Goal: Task Accomplishment & Management: Manage account settings

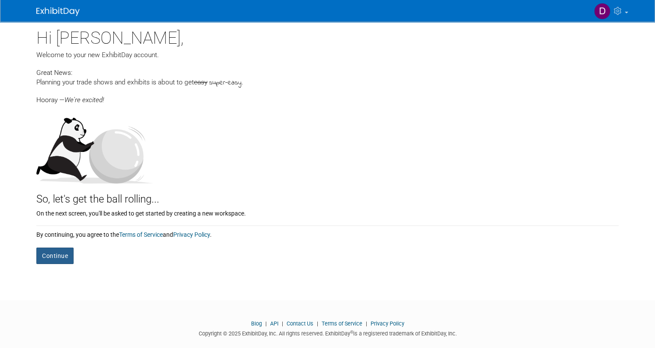
click at [57, 256] on button "Continue" at bounding box center [54, 256] width 37 height 16
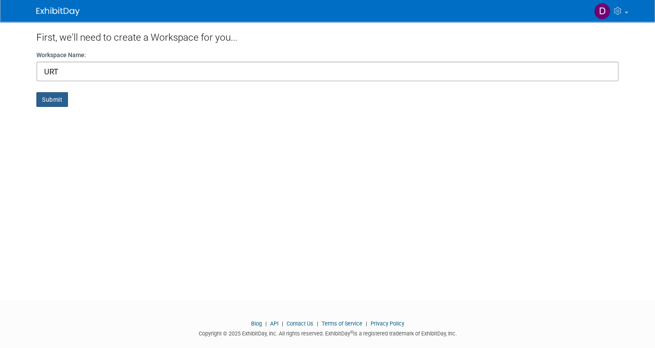
type input "URT"
click at [51, 102] on button "Submit" at bounding box center [52, 99] width 32 height 15
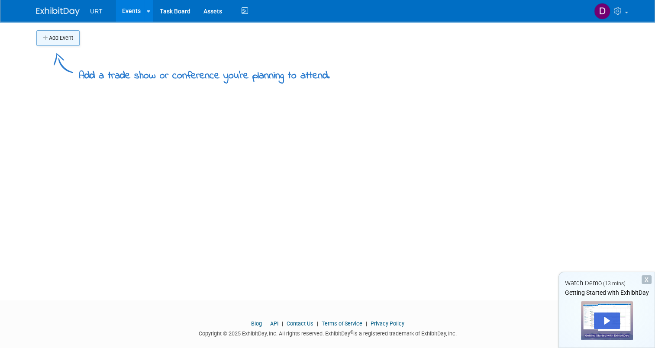
click at [55, 39] on button "Add Event" at bounding box center [57, 38] width 43 height 16
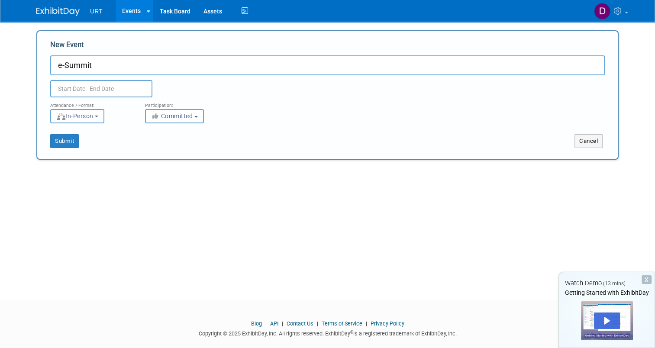
type input "e-Summit"
click at [62, 88] on input "text" at bounding box center [101, 88] width 102 height 17
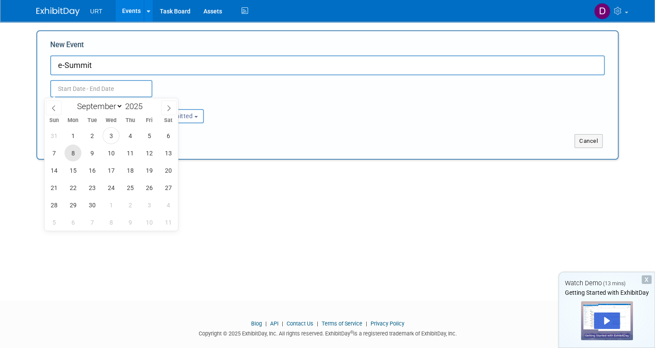
click at [71, 152] on span "8" at bounding box center [73, 153] width 17 height 17
click at [125, 154] on span "11" at bounding box center [130, 153] width 17 height 17
type input "Sep 8, 2025 to Sep 11, 2025"
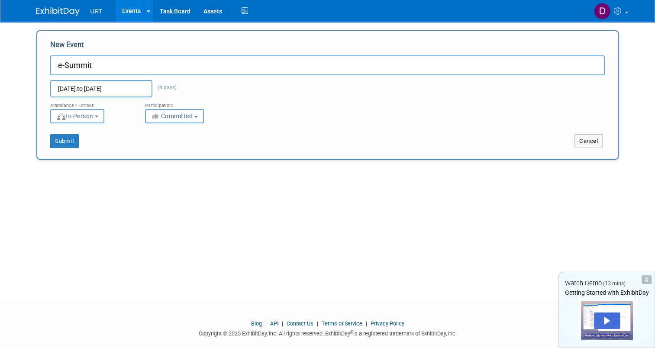
click at [171, 121] on button "Committed" at bounding box center [174, 116] width 59 height 14
click at [175, 132] on label "Committed" at bounding box center [178, 134] width 57 height 11
click at [153, 132] on input "Committed" at bounding box center [151, 135] width 6 height 6
click at [270, 137] on div "Submit" at bounding box center [158, 141] width 242 height 14
click at [64, 143] on button "Submit" at bounding box center [64, 141] width 29 height 14
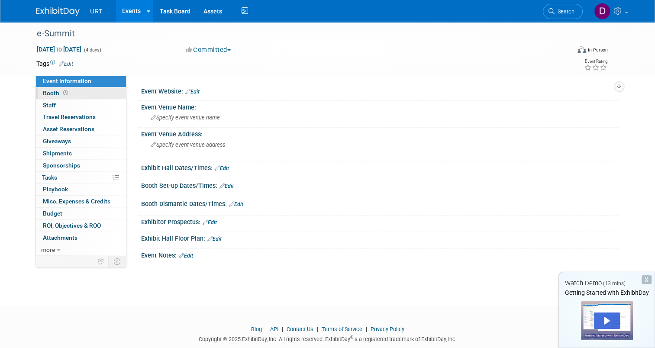
click at [49, 95] on span "Booth" at bounding box center [56, 93] width 27 height 7
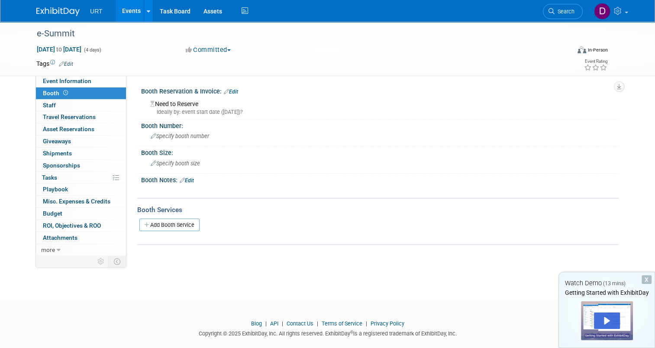
click at [227, 90] on link "Edit" at bounding box center [231, 92] width 14 height 6
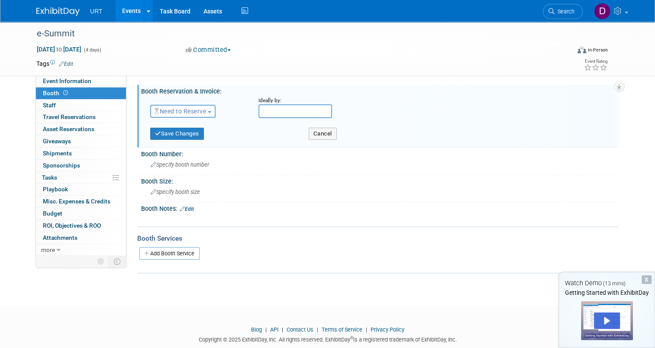
click at [194, 112] on span "Need to Reserve" at bounding box center [181, 111] width 52 height 7
click at [273, 77] on div "Event Website: Edit Event Venue Name: Specify event venue name Event Venue Addr…" at bounding box center [372, 165] width 492 height 180
click at [272, 77] on div "Event Website: Edit Event Venue Name: Specify event venue name Event Venue Addr…" at bounding box center [372, 165] width 492 height 180
click at [51, 104] on link "0 Staff 0" at bounding box center [81, 106] width 90 height 12
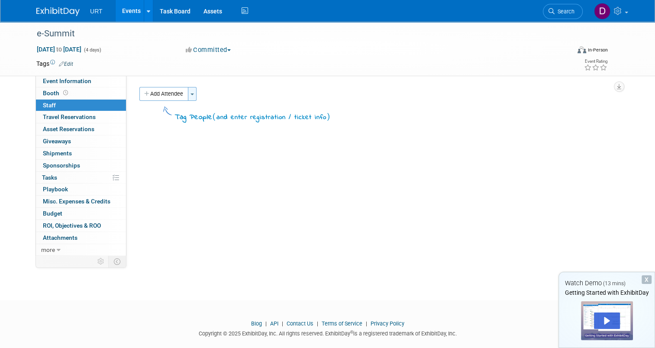
click at [190, 94] on button "Toggle Dropdown" at bounding box center [192, 94] width 9 height 14
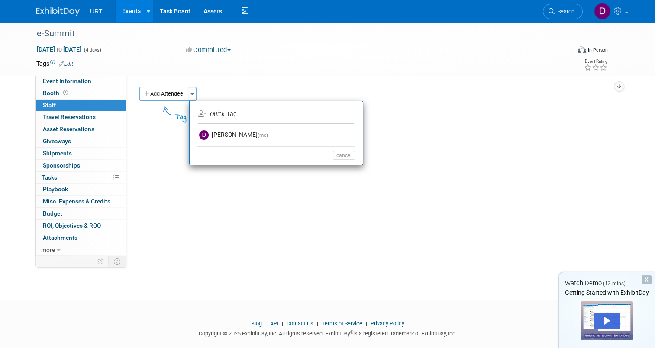
click at [160, 127] on div "Add Attendee Toggle Dropdown Quick -Tag Apply (me) cancel Tag People ( )" at bounding box center [375, 109] width 473 height 45
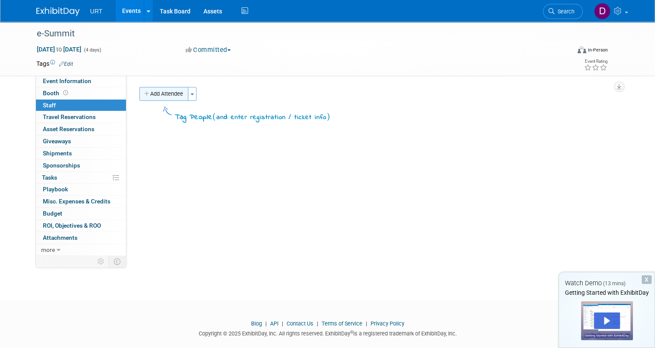
click at [144, 94] on icon "button" at bounding box center [147, 94] width 6 height 6
select select "ccbad722-a530-45b9-adbf-df7e933c795a"
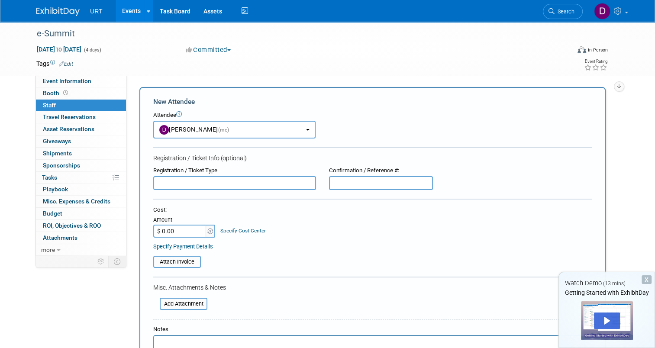
click at [171, 79] on div "Event Website: Edit Event Venue Name: Specify event venue name Event Venue Addr…" at bounding box center [372, 165] width 492 height 180
click at [624, 103] on div "Event Information Event Info Booth Booth 0 Staff 0 Staff 0 Travel Reservations …" at bounding box center [327, 232] width 595 height 421
click at [306, 130] on b "button" at bounding box center [307, 130] width 3 height 2
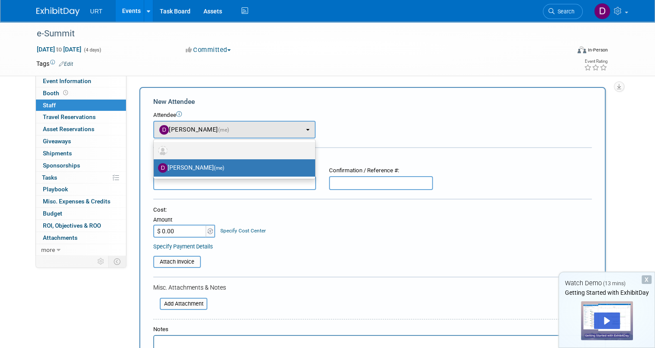
click at [201, 146] on label at bounding box center [232, 151] width 149 height 14
click at [155, 147] on input "radio" at bounding box center [152, 150] width 6 height 6
select select
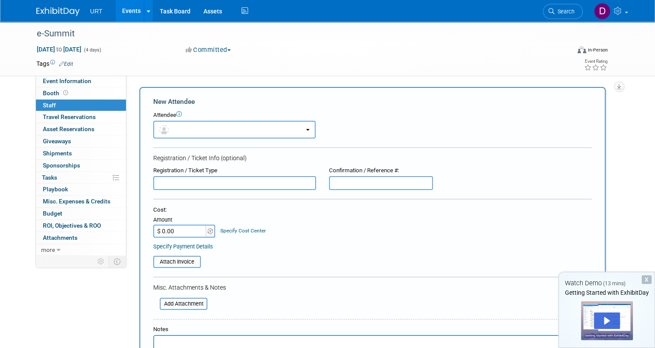
click at [139, 68] on td at bounding box center [291, 63] width 437 height 9
click at [62, 225] on span "ROI, Objectives & ROO 0" at bounding box center [72, 225] width 58 height 7
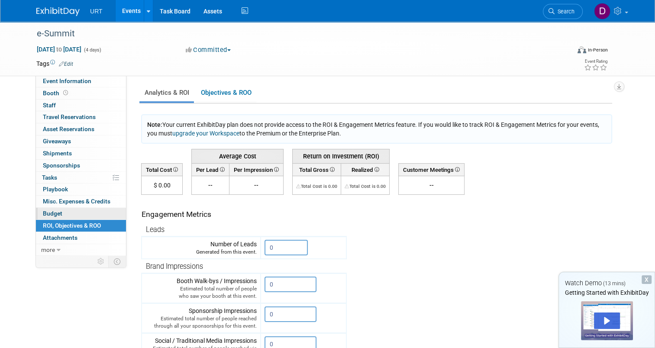
click at [71, 213] on link "Budget" at bounding box center [81, 214] width 90 height 12
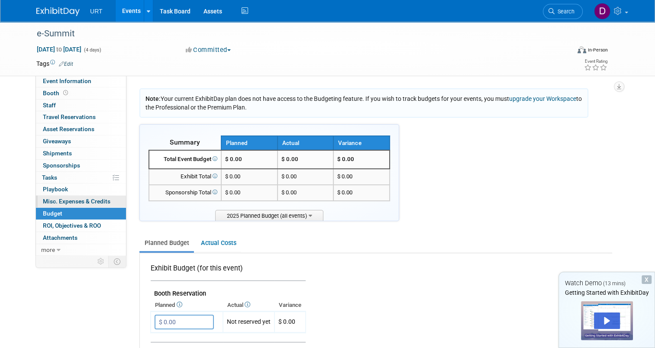
click at [69, 200] on span "Misc. Expenses & Credits 0" at bounding box center [77, 201] width 68 height 7
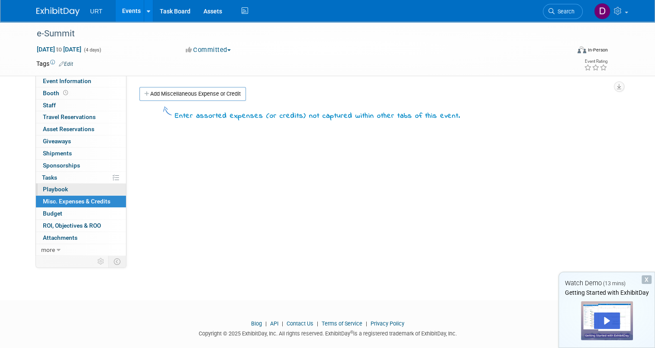
click at [45, 189] on span "Playbook 0" at bounding box center [55, 189] width 25 height 7
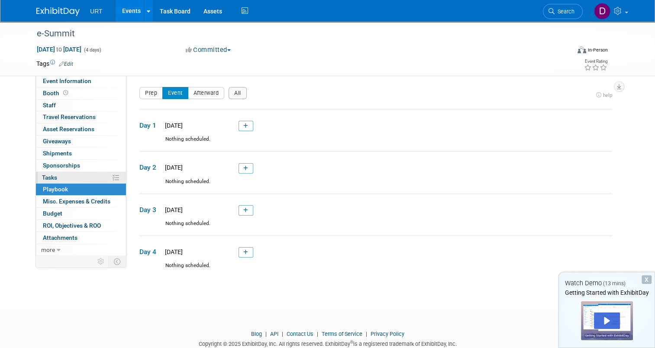
click at [47, 178] on span "Tasks 0%" at bounding box center [49, 177] width 15 height 7
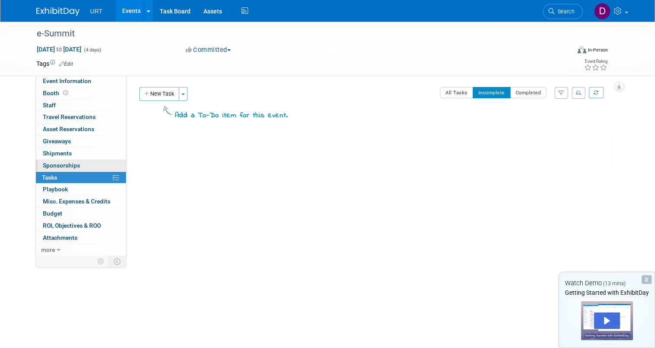
click at [58, 165] on span "Sponsorships 0" at bounding box center [61, 165] width 37 height 7
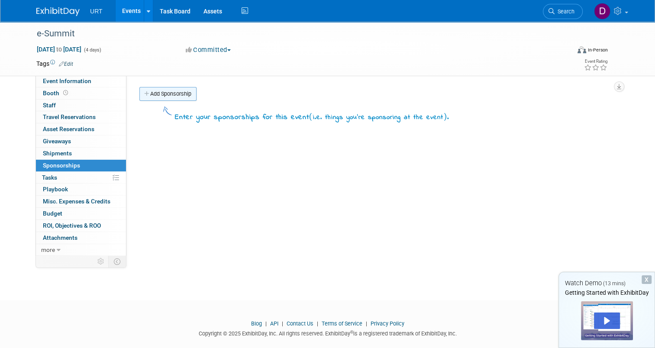
click at [165, 88] on link "Add Sponsorship" at bounding box center [167, 94] width 57 height 14
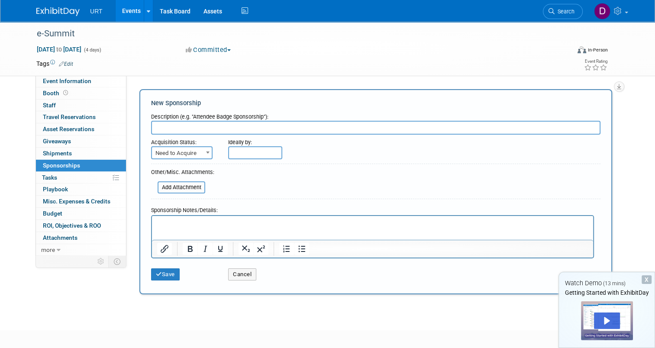
click at [642, 103] on div "e-Summit Sep 8, 2025 to Sep 11, 2025 (4 days) Sep 8, 2025 to Sep 11, 2025 Commi…" at bounding box center [327, 168] width 655 height 293
click at [49, 152] on span "Shipments 0" at bounding box center [57, 153] width 29 height 7
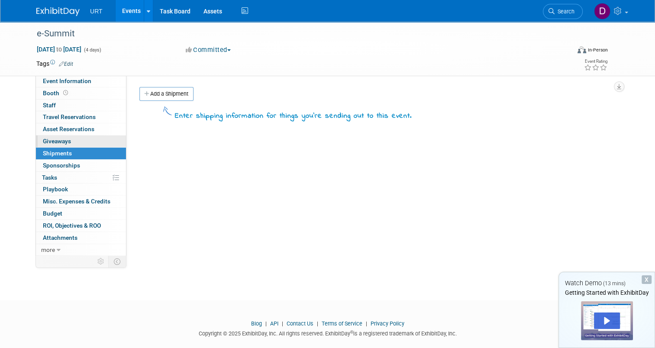
click at [53, 141] on span "Giveaways 0" at bounding box center [57, 141] width 28 height 7
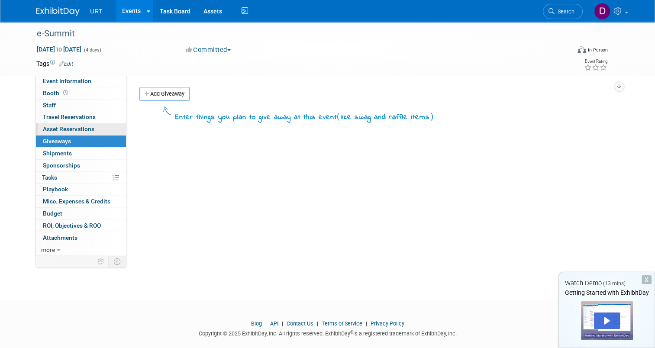
click at [57, 133] on link "0 Asset Reservations 0" at bounding box center [81, 129] width 90 height 12
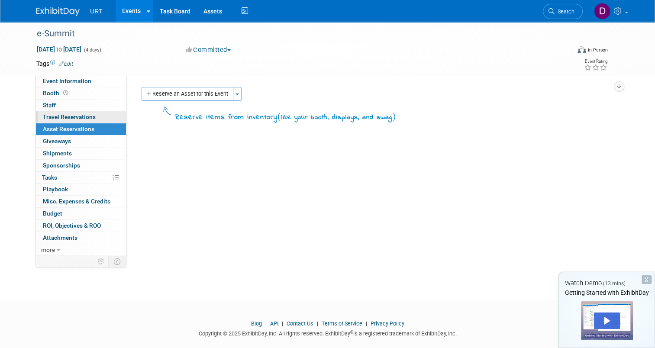
click at [65, 116] on span "Travel Reservations 0" at bounding box center [69, 116] width 53 height 7
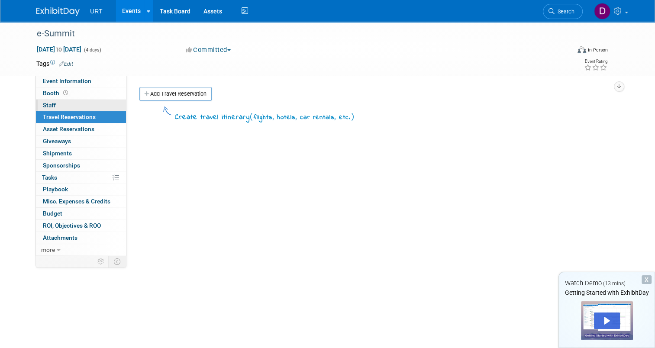
click at [48, 107] on span "Staff 0" at bounding box center [49, 105] width 13 height 7
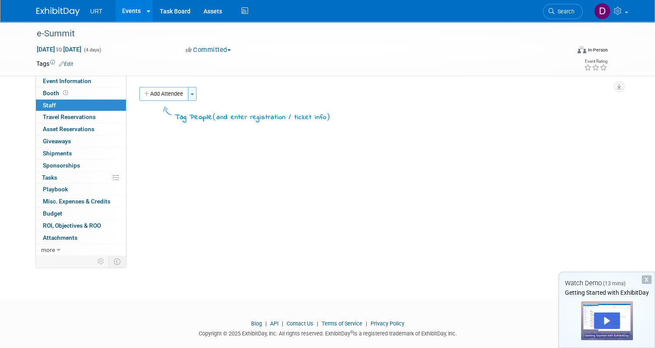
click at [188, 95] on button "Toggle Dropdown" at bounding box center [192, 94] width 9 height 14
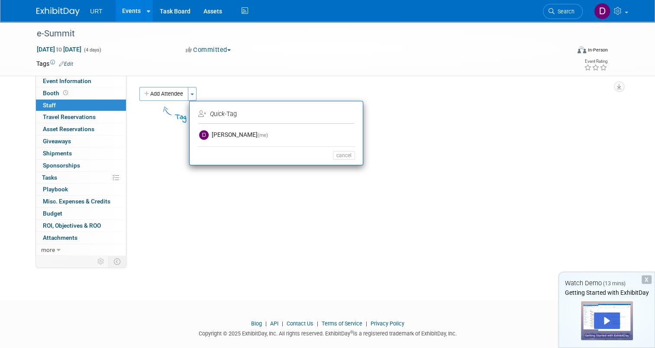
click at [198, 114] on icon at bounding box center [202, 114] width 8 height 6
click at [611, 11] on img at bounding box center [602, 11] width 16 height 16
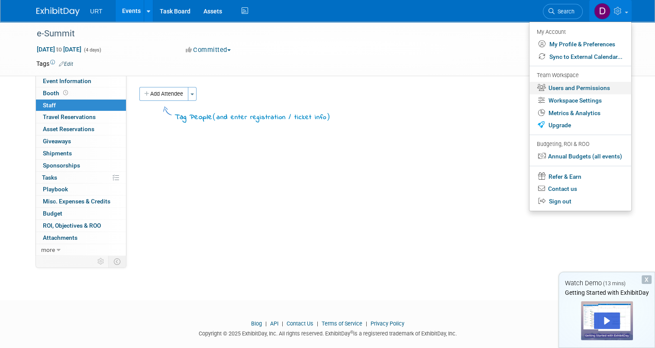
click at [583, 90] on link "Users and Permissions" at bounding box center [581, 88] width 102 height 13
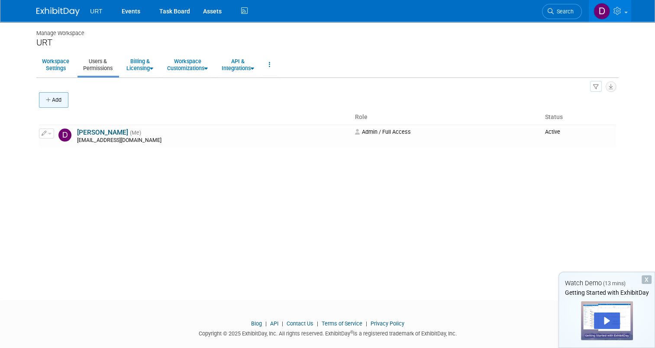
click at [46, 100] on icon "button" at bounding box center [49, 100] width 6 height 6
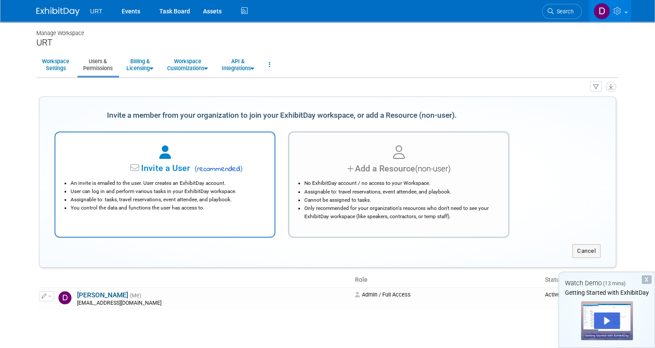
click at [166, 173] on div "Invite a User ( recommended )" at bounding box center [164, 168] width 197 height 13
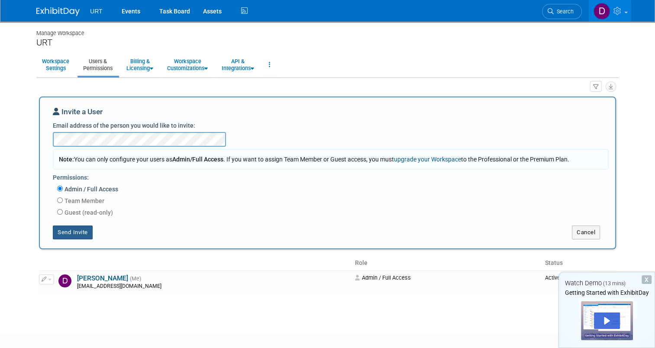
click at [57, 230] on button "Send Invite" at bounding box center [73, 233] width 40 height 14
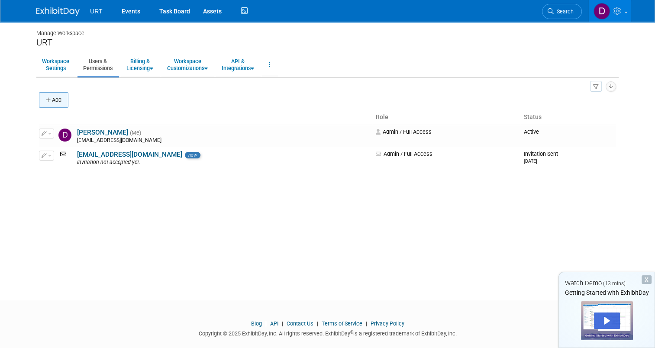
click at [46, 101] on icon "button" at bounding box center [49, 100] width 6 height 6
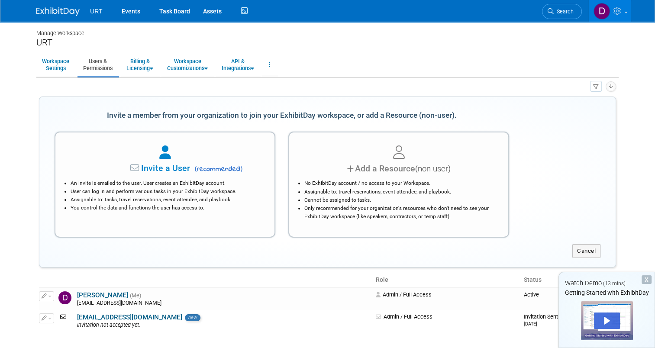
click at [646, 280] on div "X" at bounding box center [647, 279] width 10 height 9
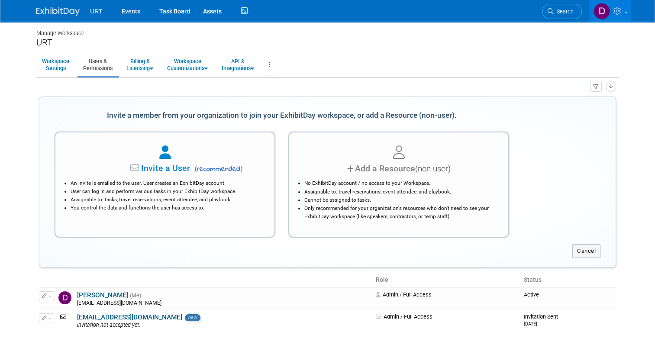
click at [639, 280] on body "URT Events Task Board Assets" at bounding box center [327, 174] width 655 height 348
click at [187, 68] on link "Workspace Customizations" at bounding box center [188, 64] width 52 height 21
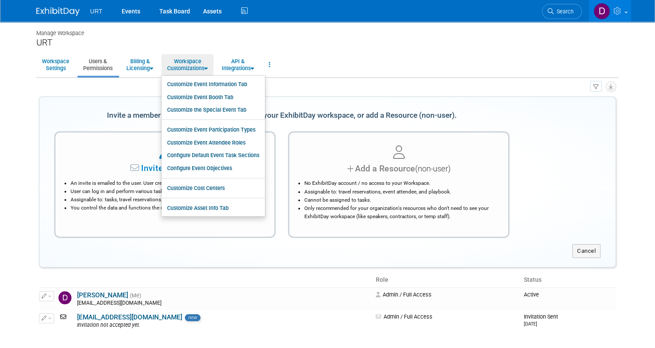
click at [396, 47] on div "URT" at bounding box center [327, 42] width 582 height 11
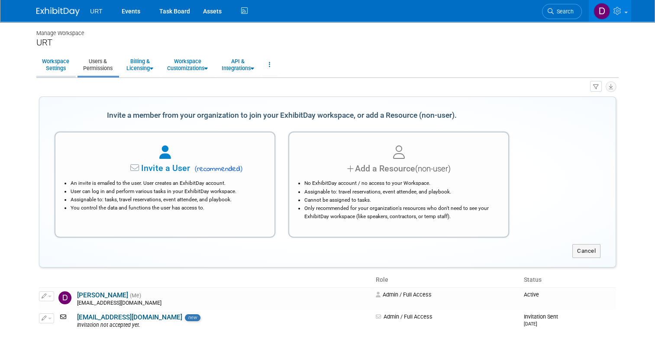
click at [49, 66] on link "Workspace Settings" at bounding box center [55, 64] width 39 height 21
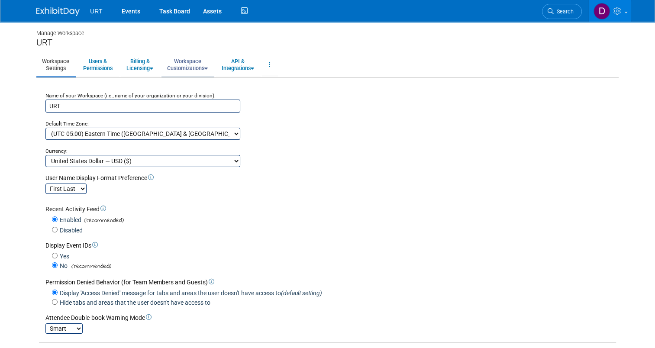
click at [185, 66] on link "Workspace Customizations" at bounding box center [188, 64] width 52 height 21
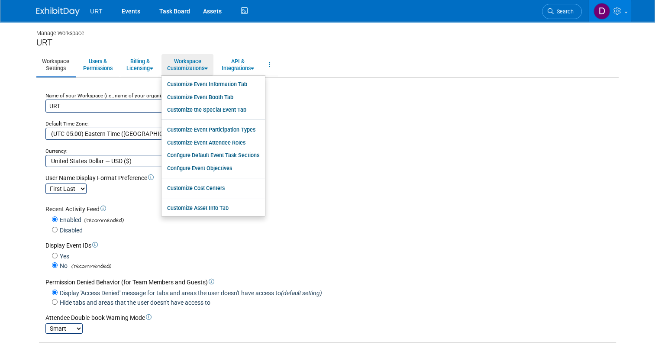
click at [365, 50] on div "Manage Workspace URT Workspace Settings Users & Permissions Billing & Licensing…" at bounding box center [327, 274] width 595 height 504
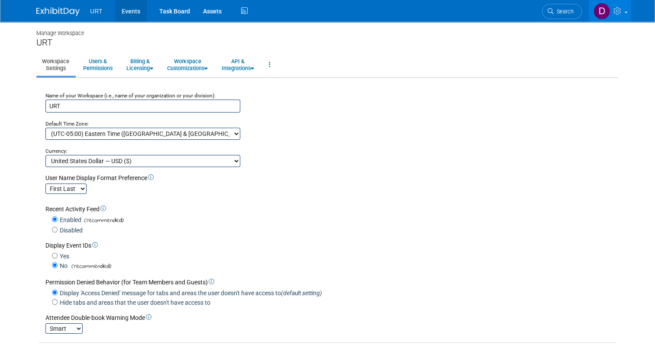
click at [132, 9] on link "Events" at bounding box center [131, 11] width 32 height 22
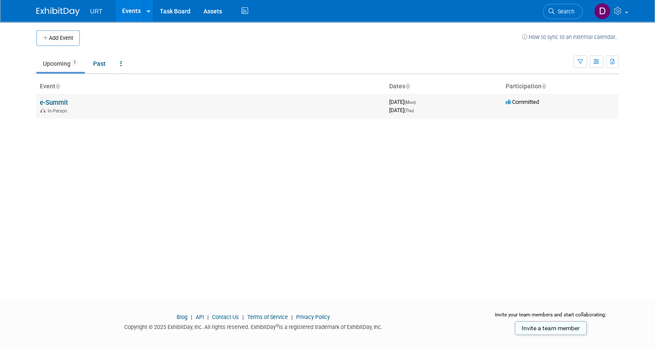
click at [45, 104] on link "e-Summit" at bounding box center [54, 103] width 28 height 8
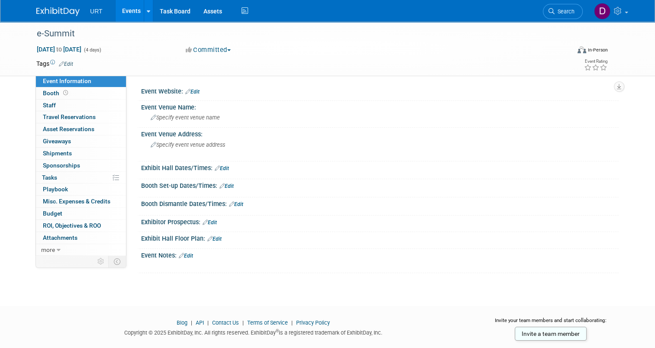
click at [45, 104] on span "Staff 0" at bounding box center [49, 105] width 13 height 7
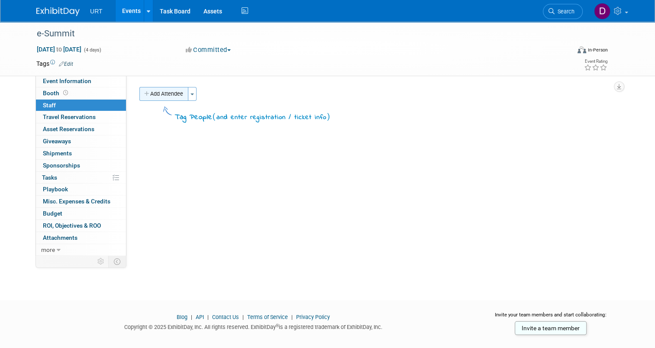
click at [160, 92] on button "Add Attendee" at bounding box center [163, 94] width 49 height 14
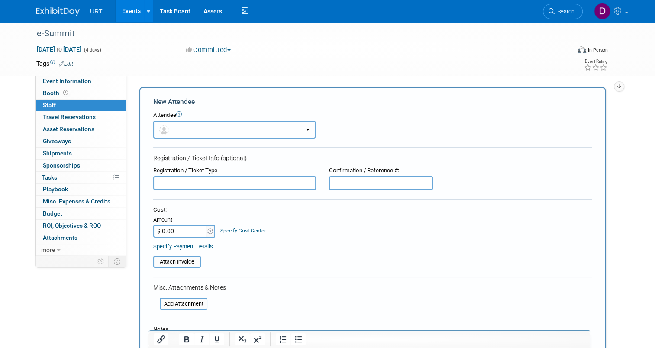
click at [197, 126] on button "button" at bounding box center [234, 130] width 162 height 18
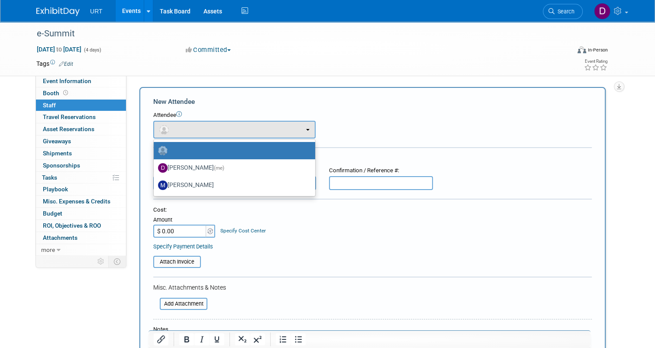
click at [314, 87] on div "New Attendee Attendee <img src="https://www.exhibitday.com/Images/Unassigned-Us…" at bounding box center [372, 256] width 466 height 338
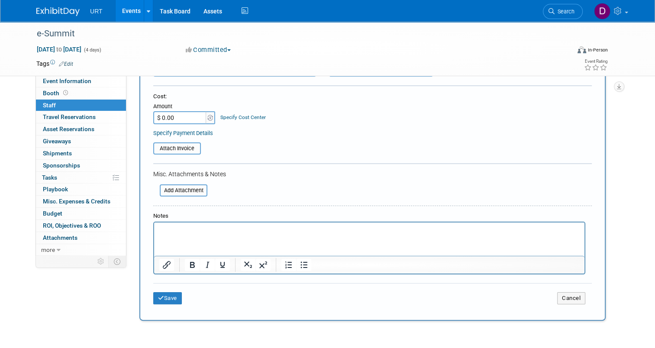
scroll to position [130, 0]
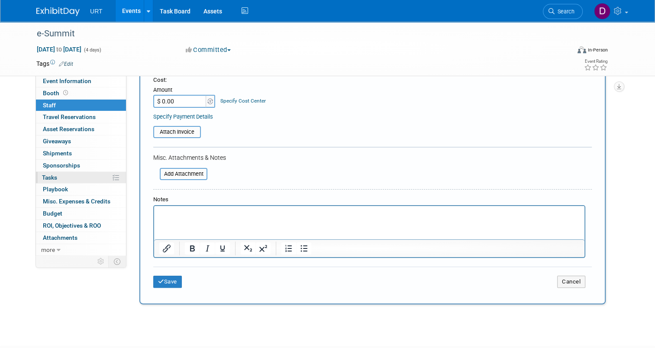
click at [68, 175] on link "0% Tasks 0%" at bounding box center [81, 178] width 90 height 12
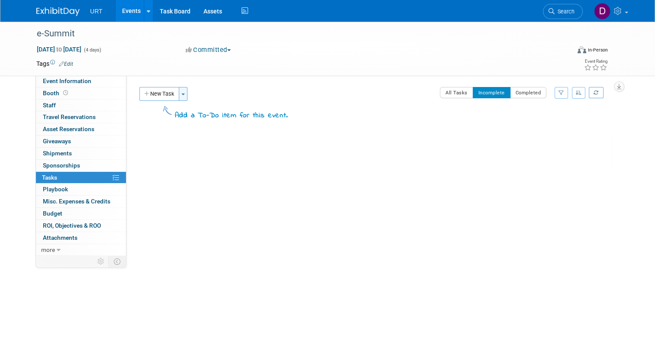
click at [180, 96] on button "Toggle Dropdown" at bounding box center [183, 94] width 9 height 14
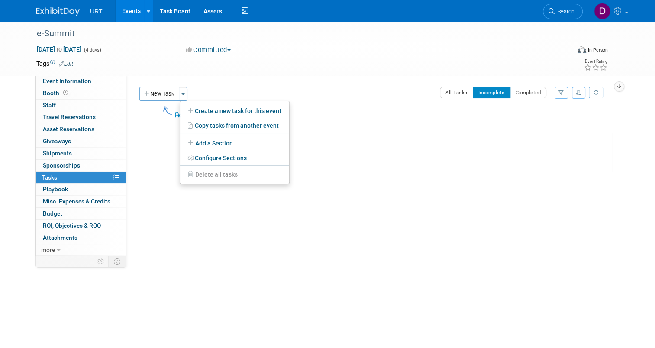
click at [251, 92] on div "New Task Toggle Dropdown Create a new task for this event Copy tasks from anoth…" at bounding box center [212, 94] width 151 height 14
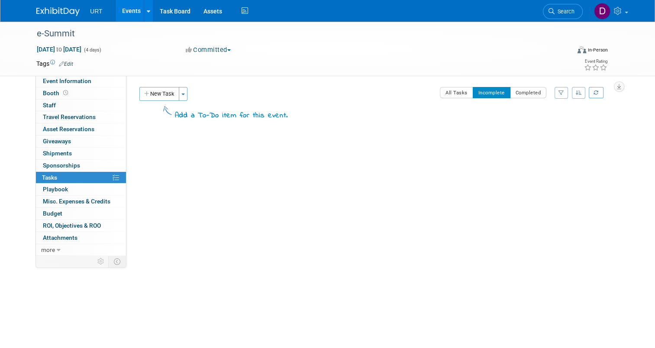
click at [54, 14] on img at bounding box center [57, 11] width 43 height 9
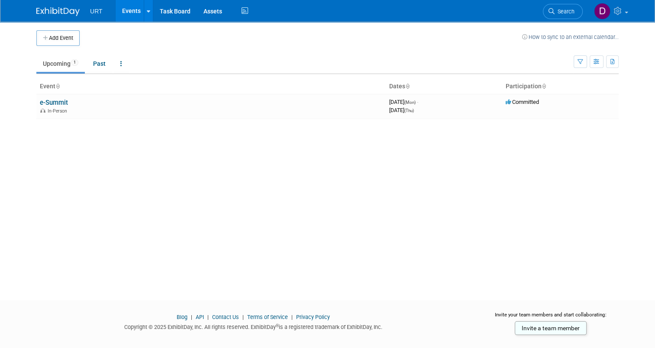
click at [115, 161] on div "Add Event How to sync to an external calendar... New Event Duplicate Event Warn…" at bounding box center [327, 153] width 595 height 263
click at [539, 101] on span "Committed" at bounding box center [522, 102] width 33 height 6
drag, startPoint x: 538, startPoint y: 101, endPoint x: 472, endPoint y: 106, distance: 66.8
click at [472, 106] on div "September 11, 2025 (Thu)" at bounding box center [444, 110] width 110 height 8
click at [42, 101] on link "e-Summit" at bounding box center [54, 103] width 28 height 8
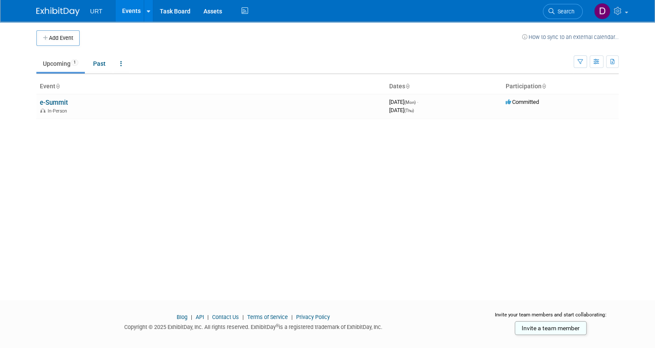
click at [406, 161] on div "Add Event How to sync to an external calendar... New Event Duplicate Event Warn…" at bounding box center [327, 153] width 595 height 263
click at [97, 62] on link "Past" at bounding box center [100, 63] width 26 height 16
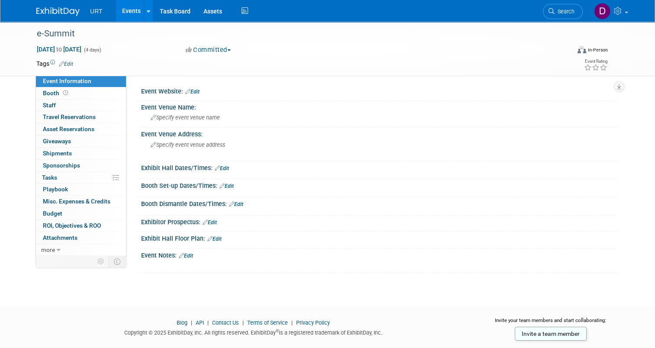
click at [61, 64] on link "Edit" at bounding box center [66, 64] width 14 height 6
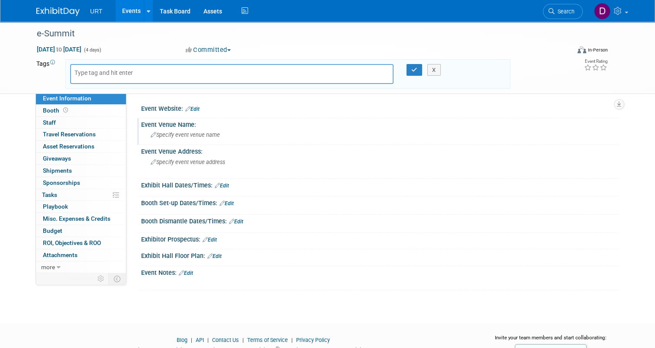
click at [410, 122] on div "Event Venue Name:" at bounding box center [380, 123] width 478 height 11
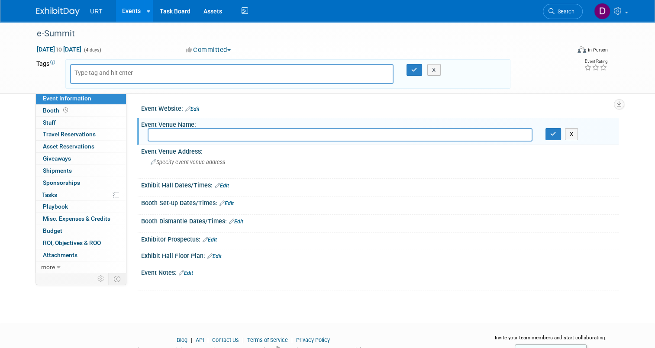
click at [210, 49] on button "Committed" at bounding box center [209, 49] width 52 height 9
click at [312, 49] on div "Committed Committed Considering Not Going" at bounding box center [274, 50] width 182 height 10
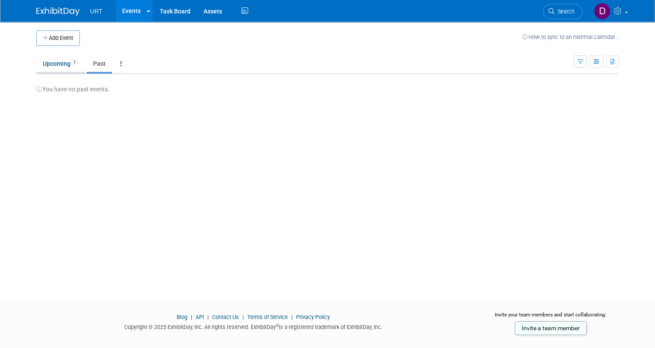
click at [56, 64] on link "Upcoming 1" at bounding box center [60, 63] width 48 height 16
click at [51, 12] on img at bounding box center [57, 11] width 43 height 9
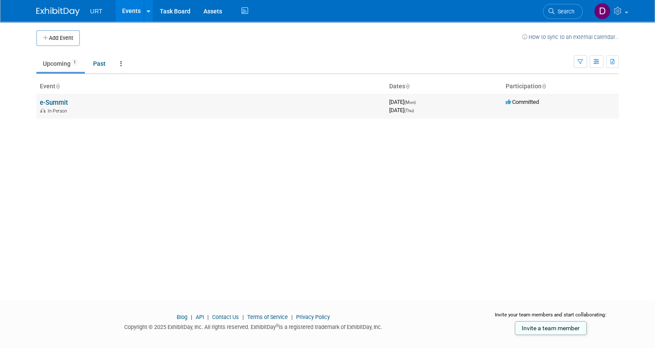
click at [49, 101] on link "e-Summit" at bounding box center [54, 103] width 28 height 8
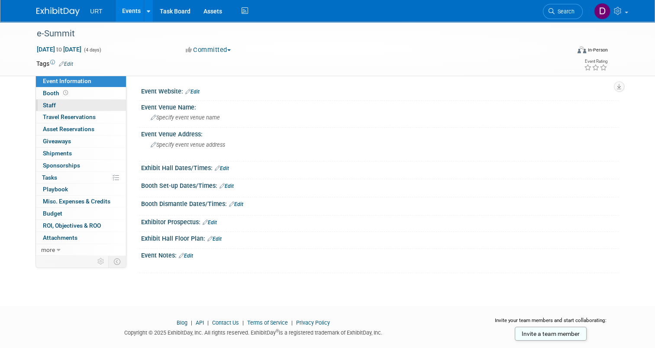
click at [55, 105] on link "0 Staff 0" at bounding box center [81, 106] width 90 height 12
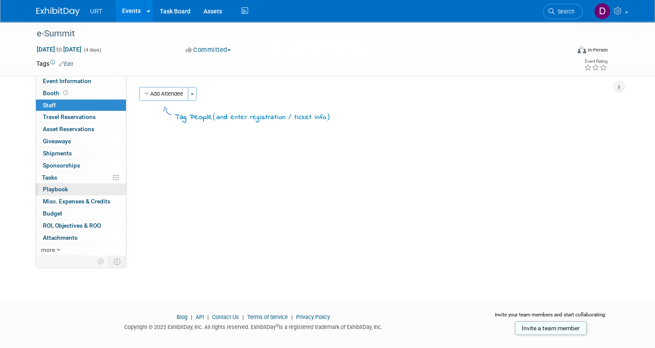
click at [52, 191] on span "Playbook 0" at bounding box center [55, 189] width 25 height 7
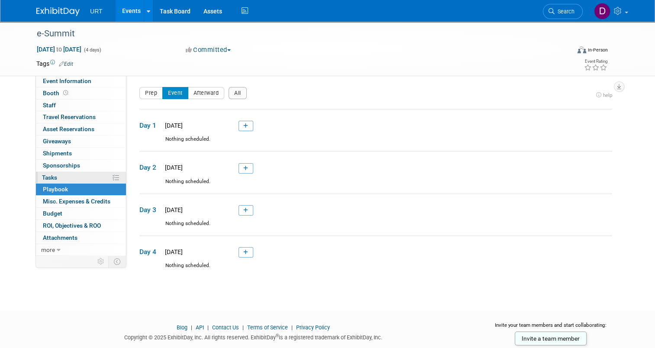
click at [49, 178] on span "Tasks 0%" at bounding box center [49, 177] width 15 height 7
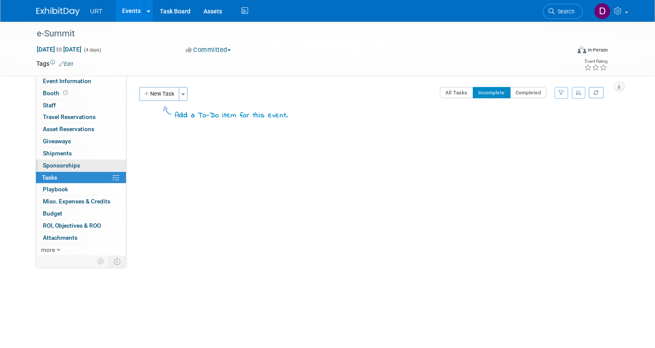
click at [57, 165] on span "Sponsorships 0" at bounding box center [61, 165] width 37 height 7
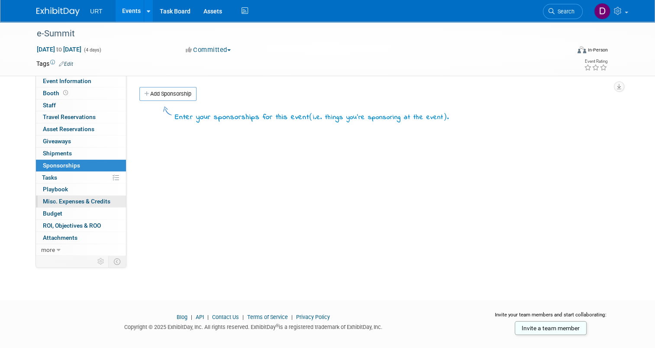
click at [55, 199] on span "Misc. Expenses & Credits 0" at bounding box center [77, 201] width 68 height 7
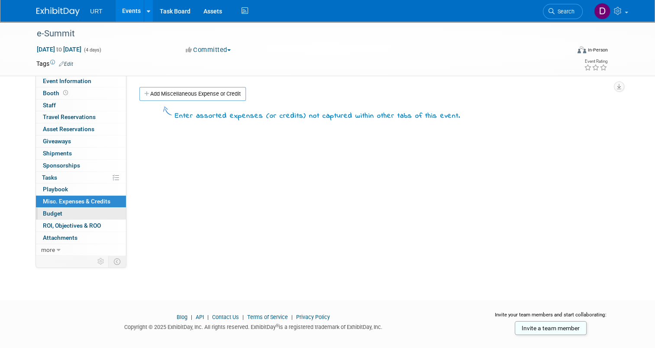
click at [48, 213] on span "Budget" at bounding box center [52, 213] width 19 height 7
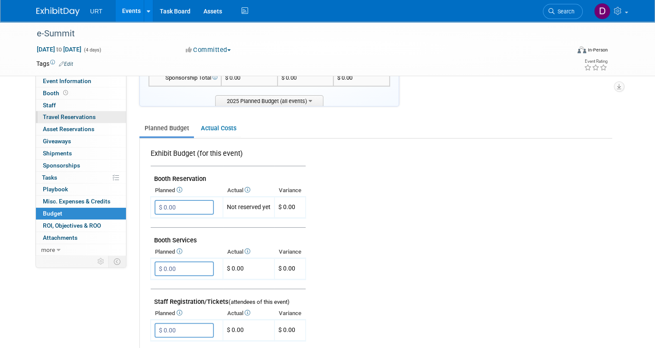
scroll to position [130, 0]
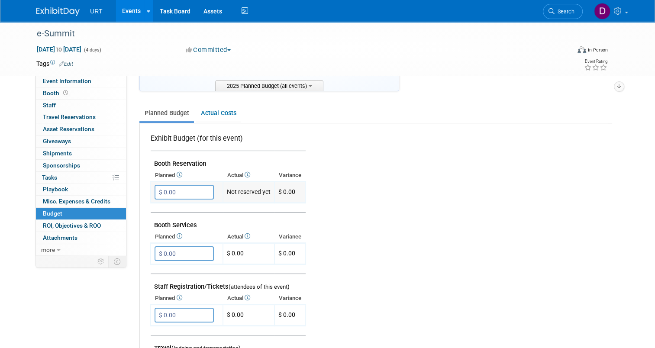
click at [180, 190] on input "$ 0.00" at bounding box center [184, 192] width 59 height 15
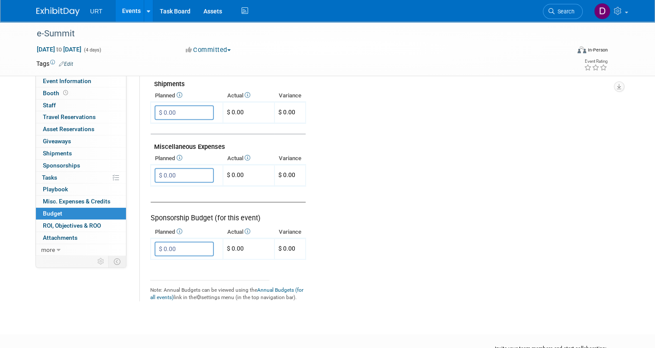
scroll to position [558, 0]
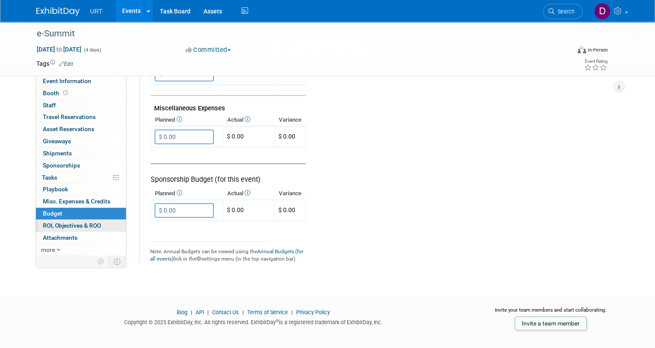
click at [90, 223] on span "ROI, Objectives & ROO 0" at bounding box center [72, 225] width 58 height 7
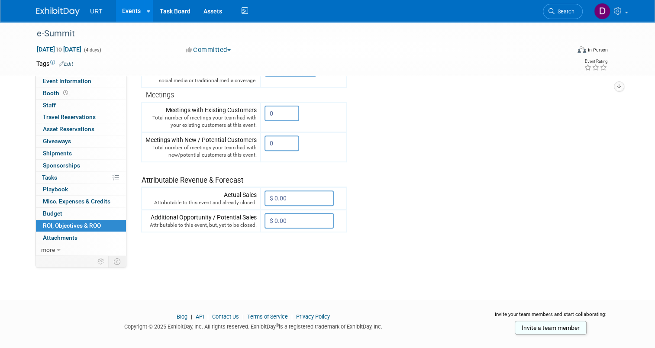
scroll to position [284, 0]
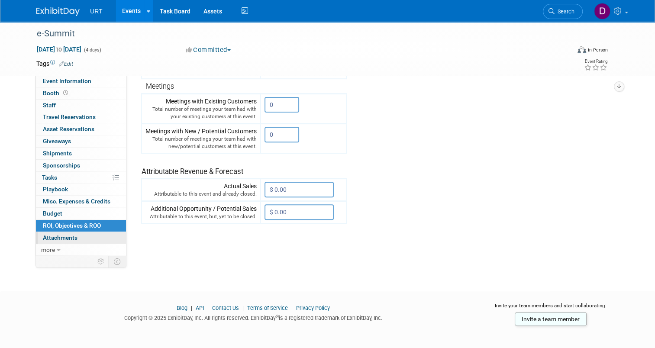
click at [65, 233] on link "0 Attachments 0" at bounding box center [81, 238] width 90 height 12
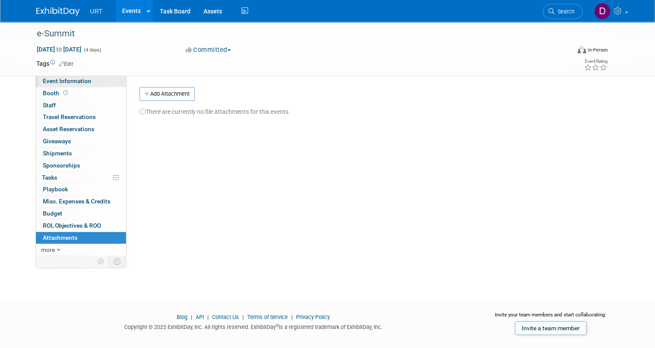
click at [73, 83] on span "Event Information" at bounding box center [67, 81] width 48 height 7
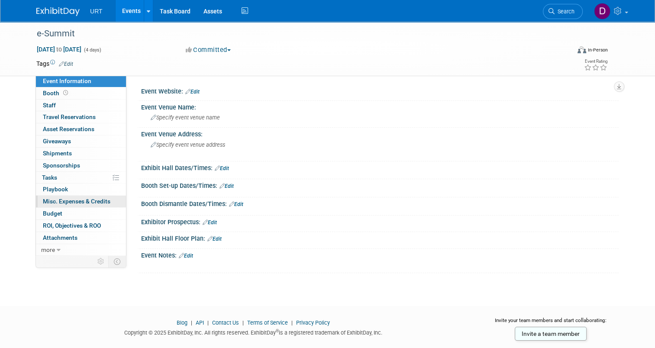
click at [62, 201] on span "Misc. Expenses & Credits 0" at bounding box center [77, 201] width 68 height 7
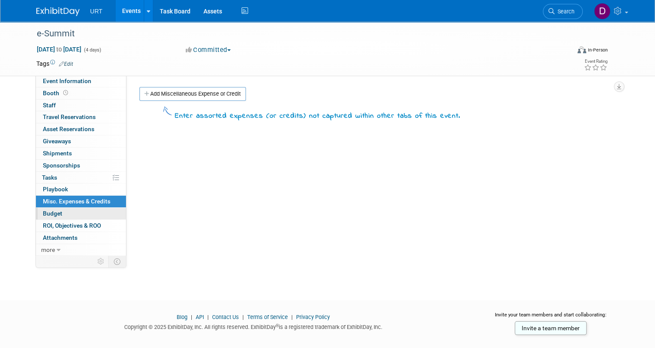
click at [55, 210] on span "Budget" at bounding box center [52, 213] width 19 height 7
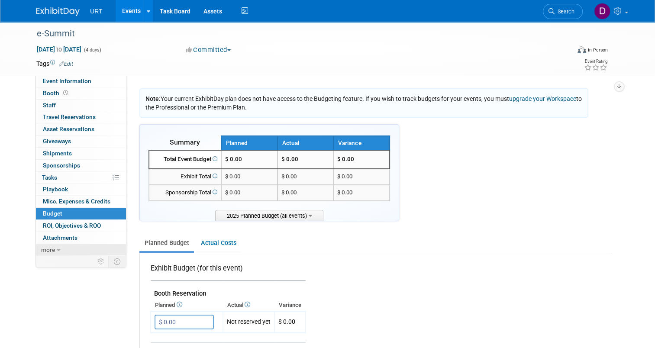
click at [48, 248] on span "more" at bounding box center [48, 249] width 14 height 7
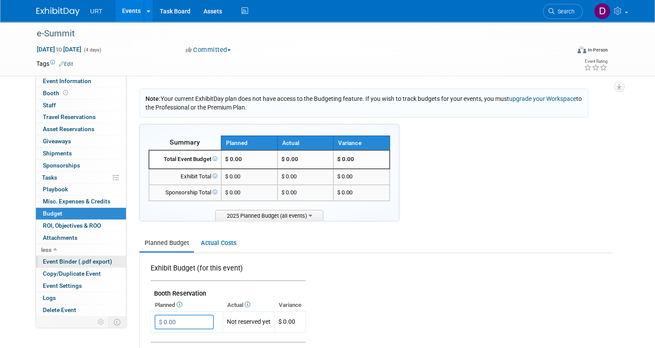
click at [90, 260] on span "Event Binder (.pdf export)" at bounding box center [77, 261] width 69 height 7
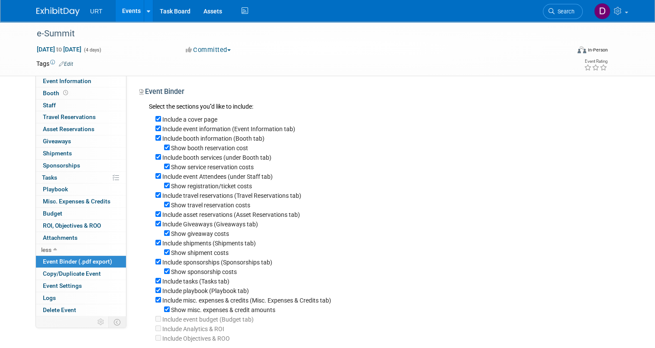
click at [30, 103] on div "Event Information Event Info Booth Booth 0 Staff 0 Staff 0 Travel Reservations …" at bounding box center [327, 200] width 595 height 356
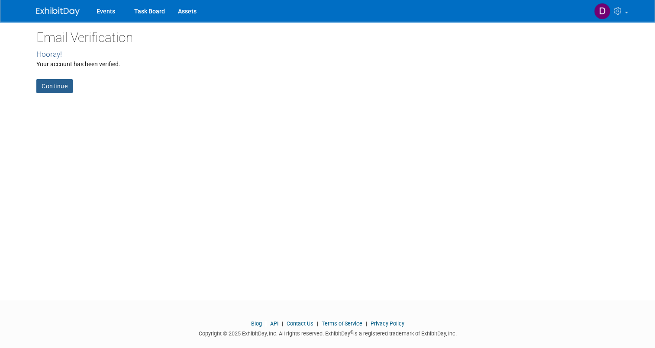
click at [43, 88] on link "Continue" at bounding box center [54, 86] width 36 height 14
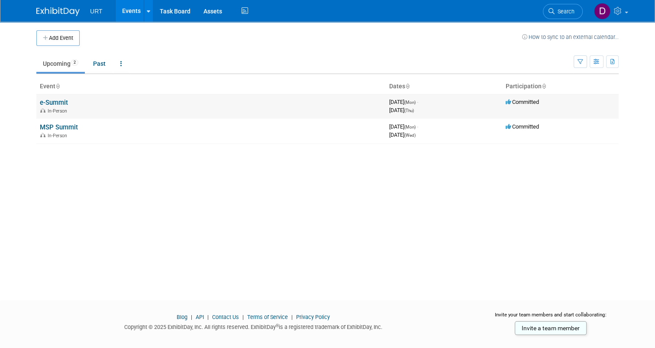
click at [55, 103] on link "e-Summit" at bounding box center [54, 103] width 28 height 8
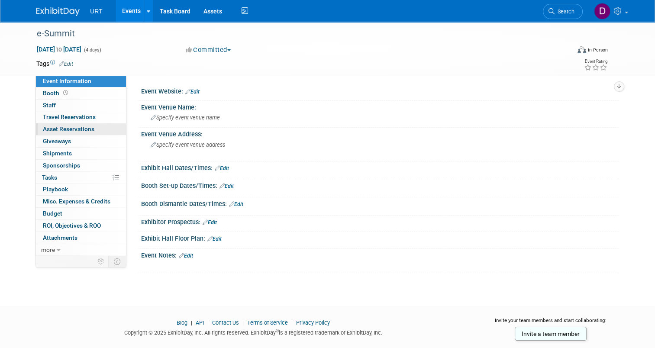
click at [55, 130] on span "Asset Reservations 0" at bounding box center [69, 129] width 52 height 7
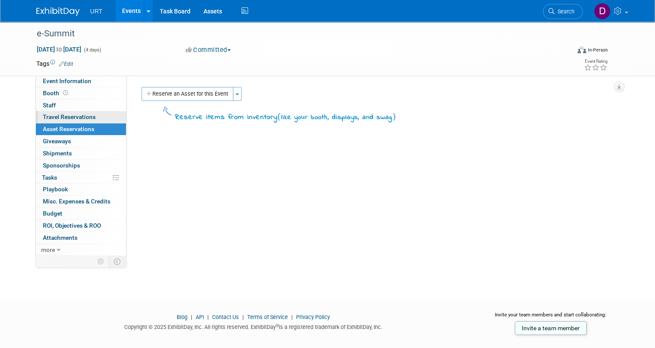
click at [62, 122] on link "0 Travel Reservations 0" at bounding box center [81, 117] width 90 height 12
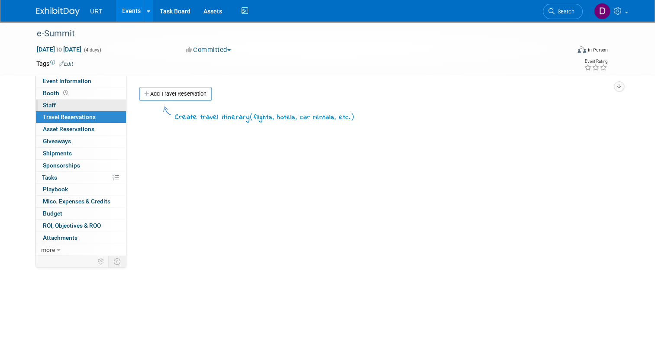
click at [45, 106] on span "Staff 0" at bounding box center [49, 105] width 13 height 7
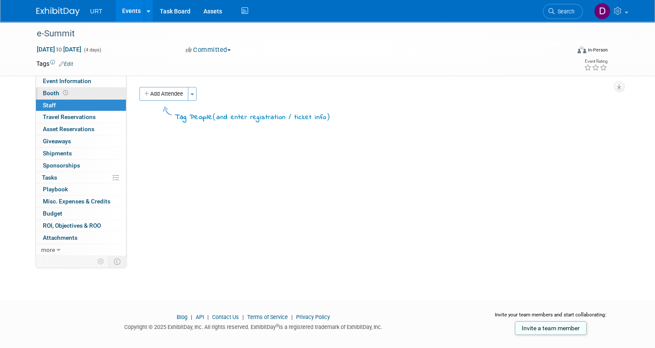
click at [43, 91] on span "Booth" at bounding box center [56, 93] width 27 height 7
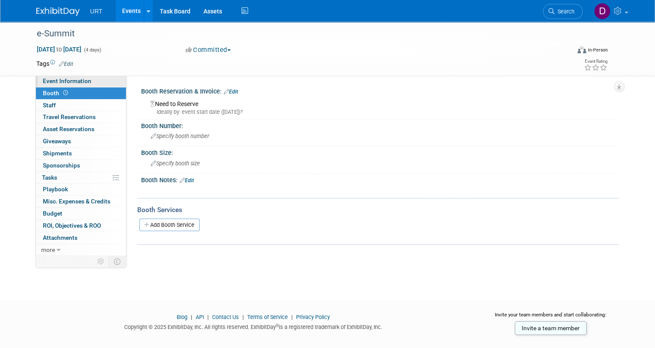
click at [48, 84] on span "Event Information" at bounding box center [67, 81] width 48 height 7
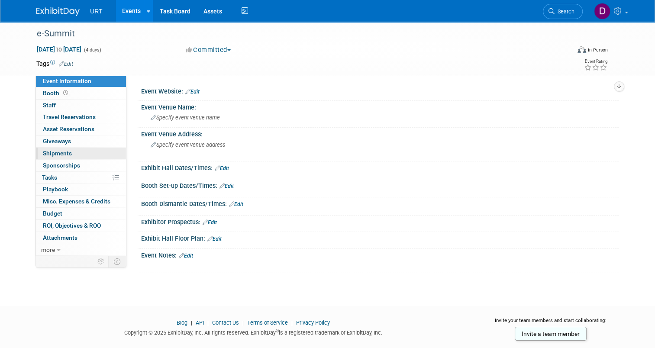
click at [48, 151] on span "Shipments 0" at bounding box center [57, 153] width 29 height 7
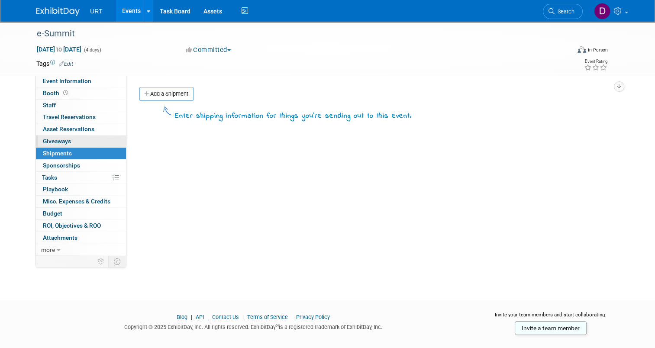
click at [49, 146] on link "0 Giveaways 0" at bounding box center [81, 142] width 90 height 12
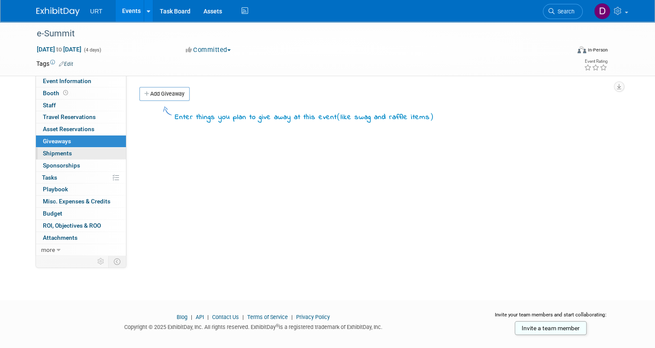
click at [49, 153] on span "Shipments 0" at bounding box center [57, 153] width 29 height 7
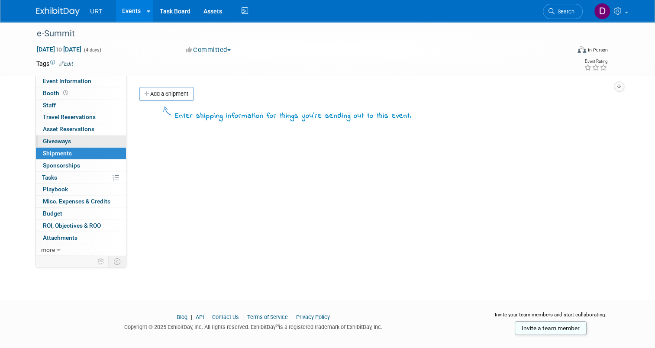
click at [62, 140] on span "Giveaways 0" at bounding box center [57, 141] width 28 height 7
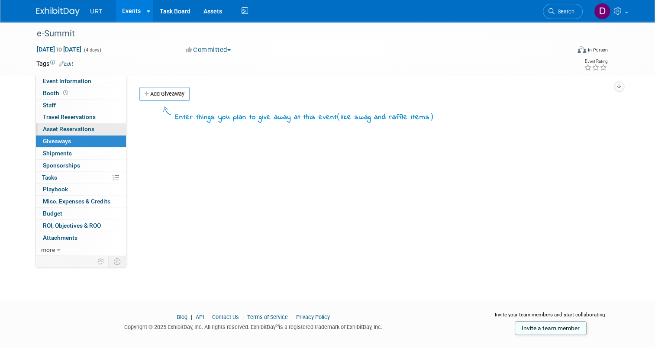
click at [64, 129] on span "Asset Reservations 0" at bounding box center [69, 129] width 52 height 7
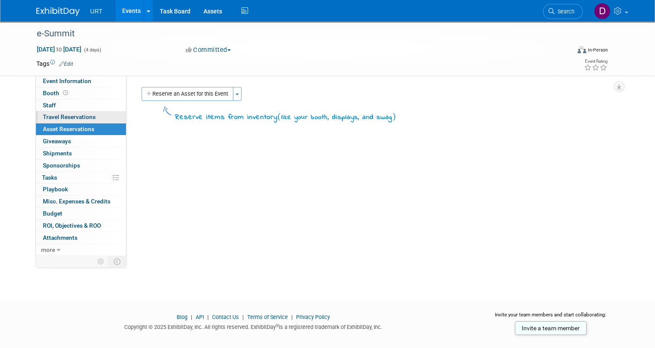
click at [68, 118] on span "Travel Reservations 0" at bounding box center [69, 116] width 53 height 7
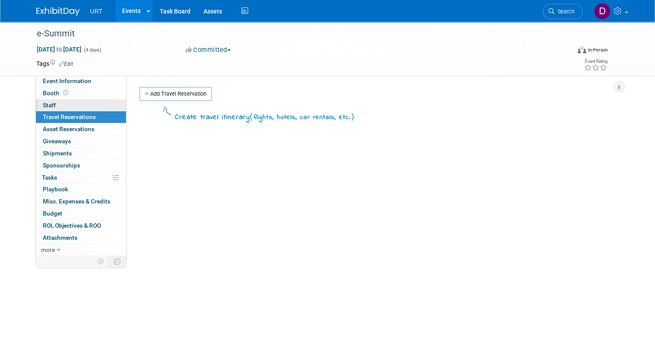
click at [49, 104] on span "Staff 0" at bounding box center [49, 105] width 13 height 7
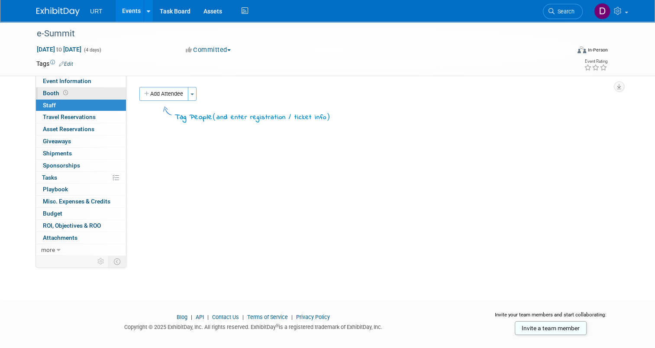
click at [48, 95] on span "Booth" at bounding box center [56, 93] width 27 height 7
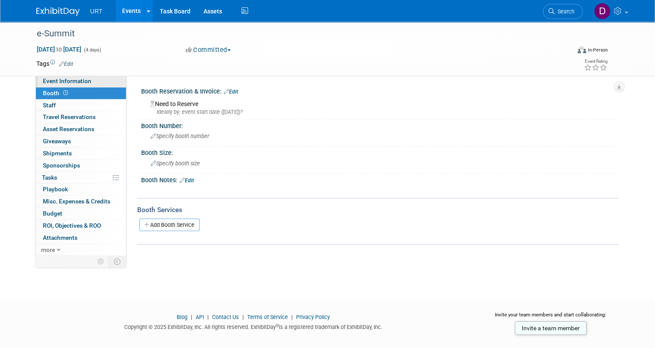
click at [51, 81] on span "Event Information" at bounding box center [67, 81] width 48 height 7
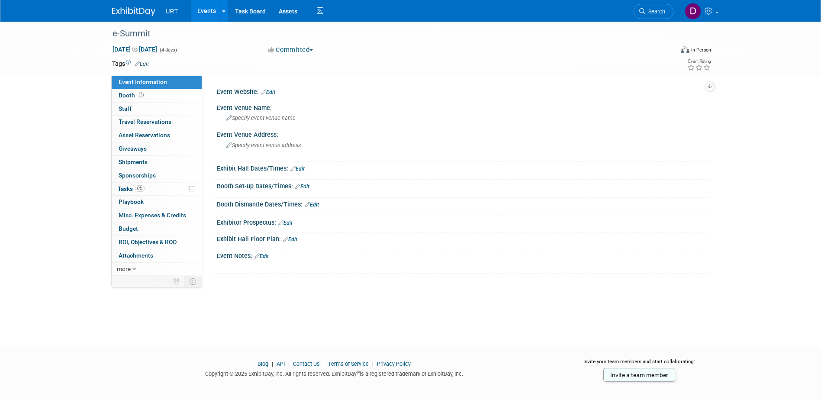
drag, startPoint x: 63, startPoint y: 378, endPoint x: 139, endPoint y: 396, distance: 77.9
click at [63, 348] on div "Blog | API | Contact Us | Terms of Service | Privacy Policy Copyright © 2025 Ex…" at bounding box center [410, 366] width 821 height 34
click at [132, 10] on img at bounding box center [133, 11] width 43 height 9
